Goal: Task Accomplishment & Management: Manage account settings

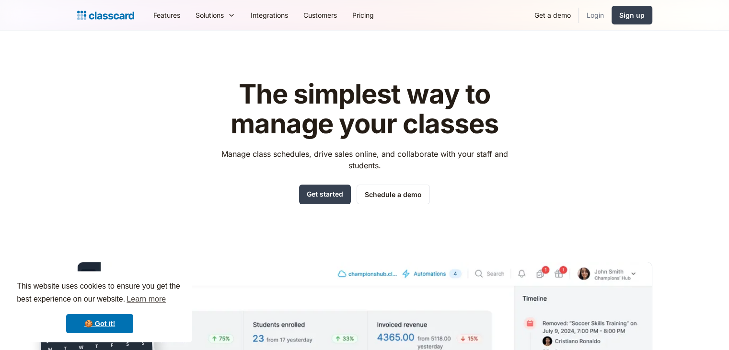
click at [595, 13] on link "Login" at bounding box center [595, 15] width 33 height 22
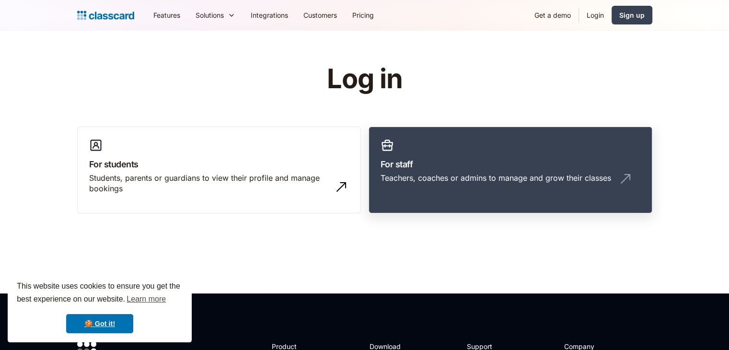
click at [454, 154] on link "For staff Teachers, coaches or admins to manage and grow their classes" at bounding box center [511, 170] width 284 height 87
